Goal: Task Accomplishment & Management: Complete application form

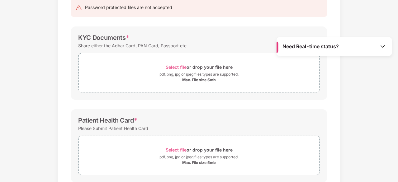
scroll to position [69, 0]
click at [187, 84] on span "Select file or drop your file here pdf, png, jpg or jpeg files types are suppor…" at bounding box center [199, 73] width 241 height 30
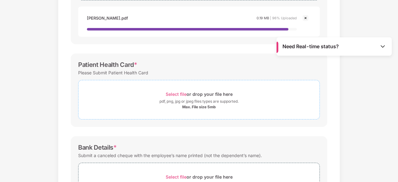
scroll to position [162, 0]
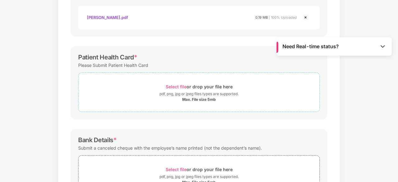
click at [140, 93] on div "pdf, png, jpg or jpeg files types are supported." at bounding box center [199, 94] width 241 height 6
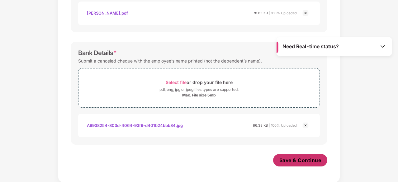
scroll to position [278, 0]
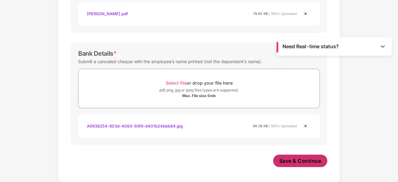
click at [288, 160] on span "Save & Continue" at bounding box center [301, 161] width 42 height 7
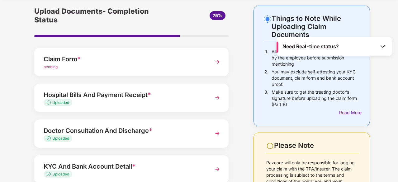
scroll to position [19, 0]
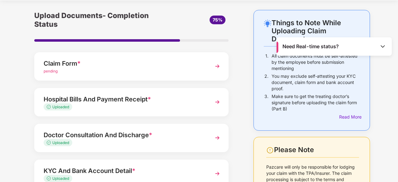
click at [174, 74] on div "Claim Form * pending" at bounding box center [131, 66] width 194 height 28
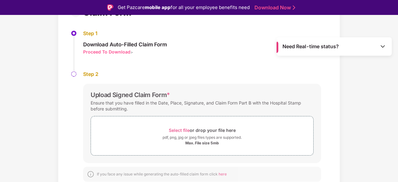
scroll to position [15, 0]
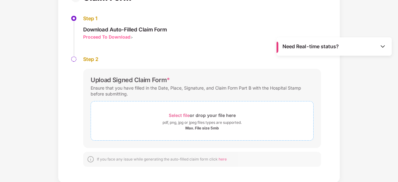
click at [179, 119] on div "Select file or drop your file here" at bounding box center [202, 115] width 67 height 8
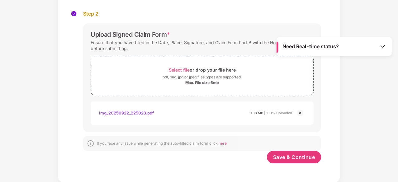
scroll to position [103, 0]
click at [286, 156] on span "Save & Continue" at bounding box center [294, 157] width 42 height 7
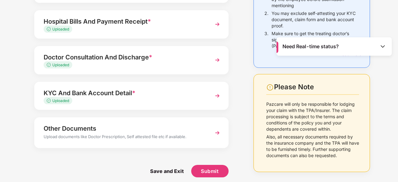
scroll to position [87, 0]
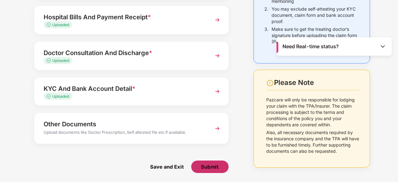
click at [213, 167] on span "Submit" at bounding box center [210, 167] width 18 height 7
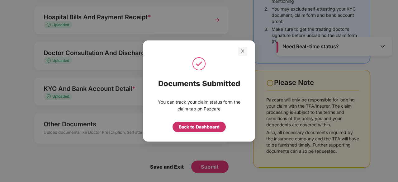
click at [202, 129] on div "Back to Dashboard" at bounding box center [199, 127] width 41 height 7
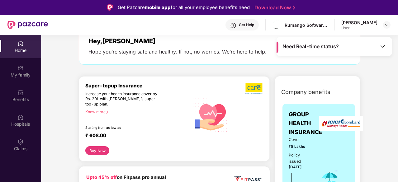
scroll to position [37, 0]
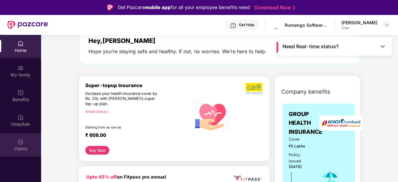
click at [21, 144] on img at bounding box center [20, 142] width 6 height 6
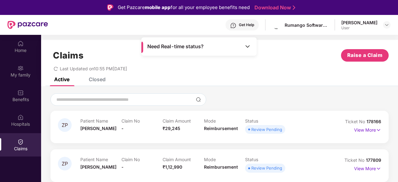
scroll to position [10, 0]
